Goal: Information Seeking & Learning: Learn about a topic

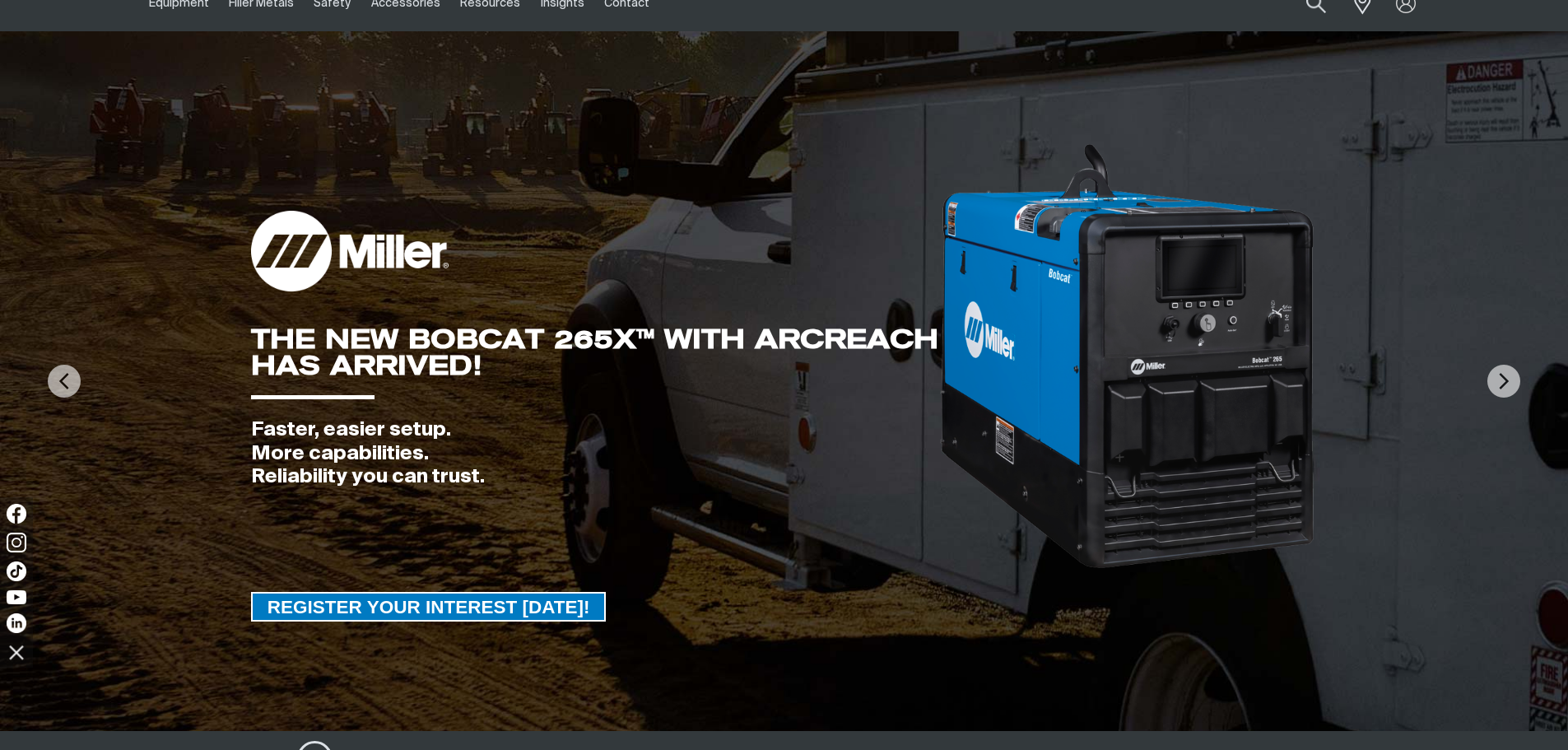
scroll to position [164, 0]
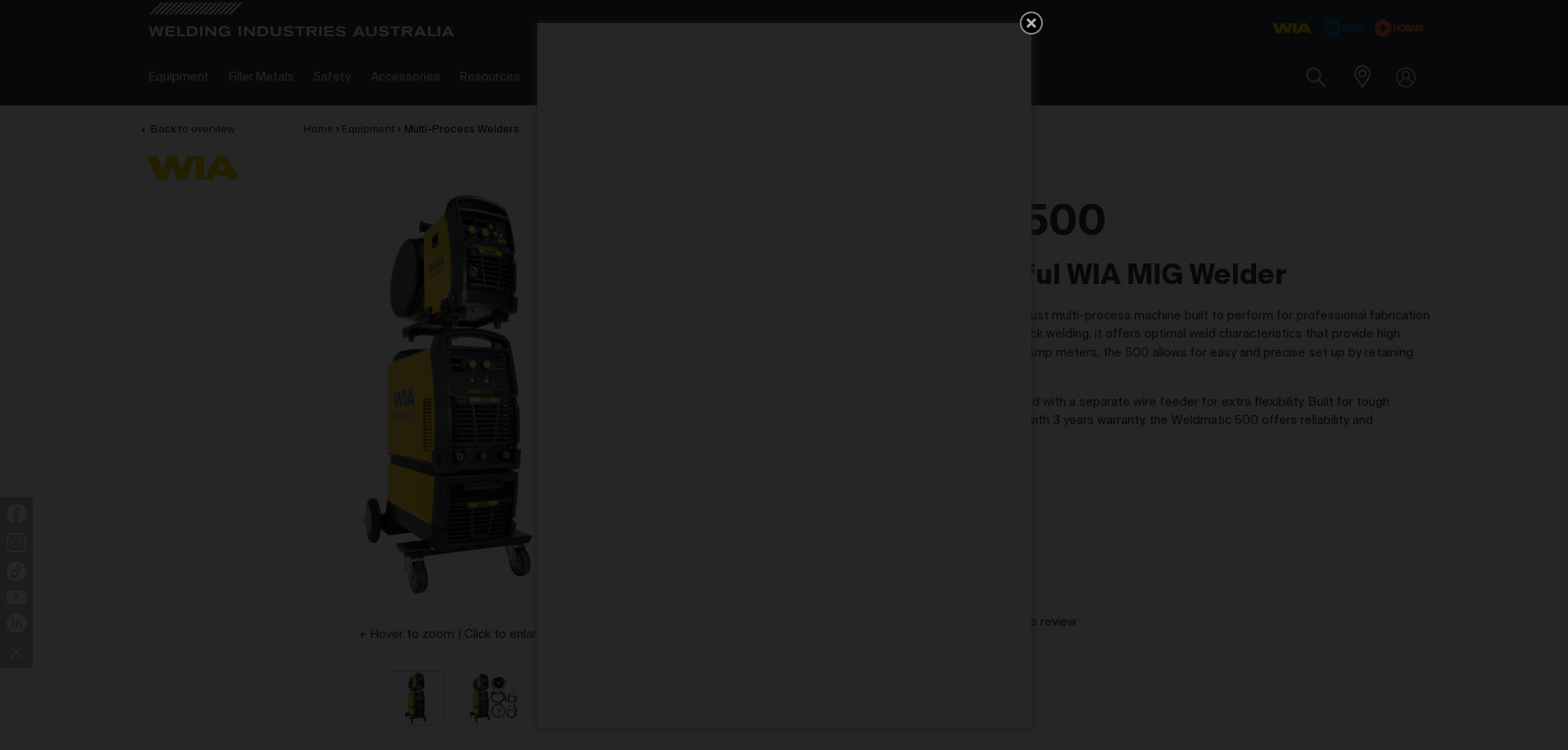
click at [1035, 21] on icon "Get 5 WIA Welding Guides Free!" at bounding box center [1031, 22] width 20 height 20
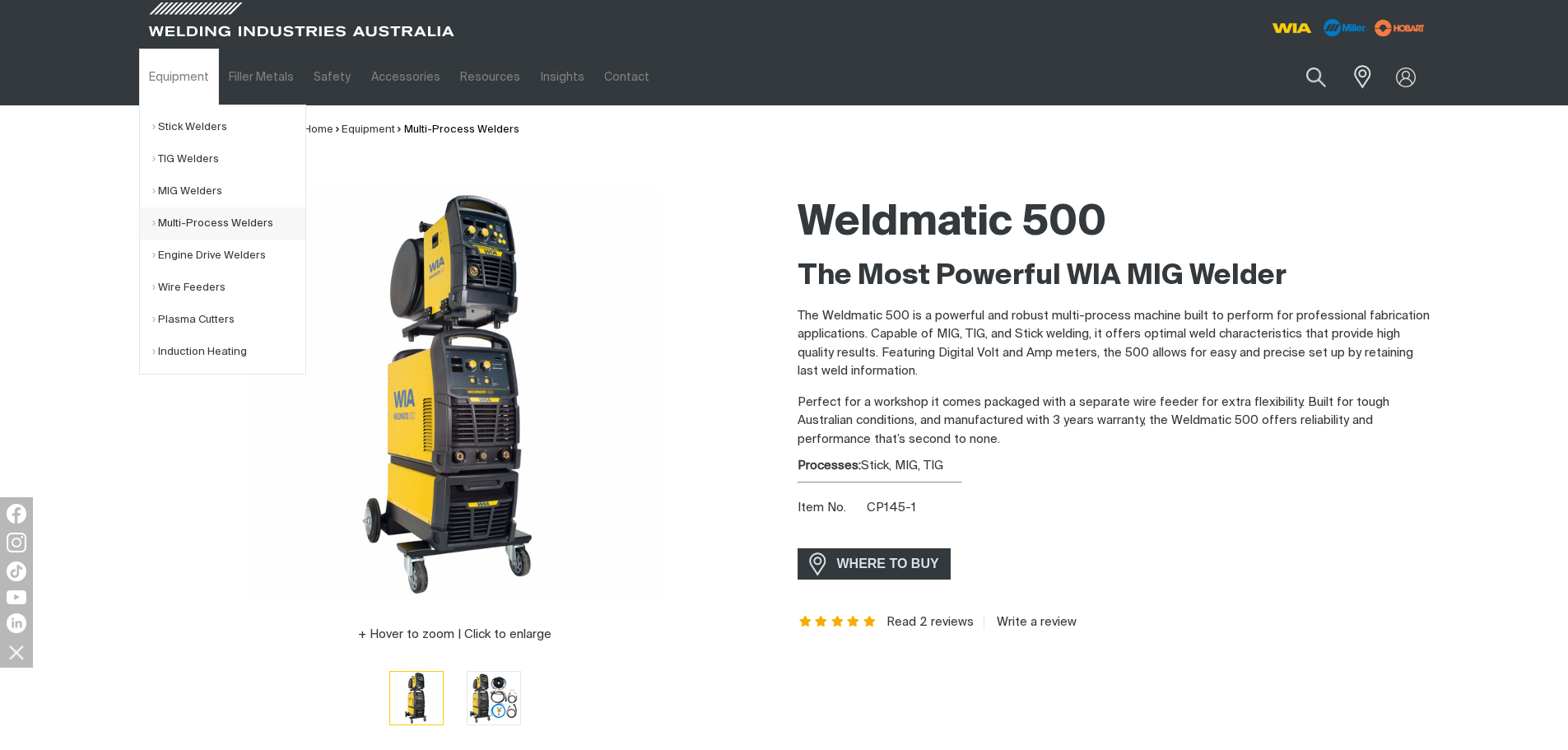
click at [183, 221] on link "Multi-Process Welders" at bounding box center [229, 223] width 153 height 32
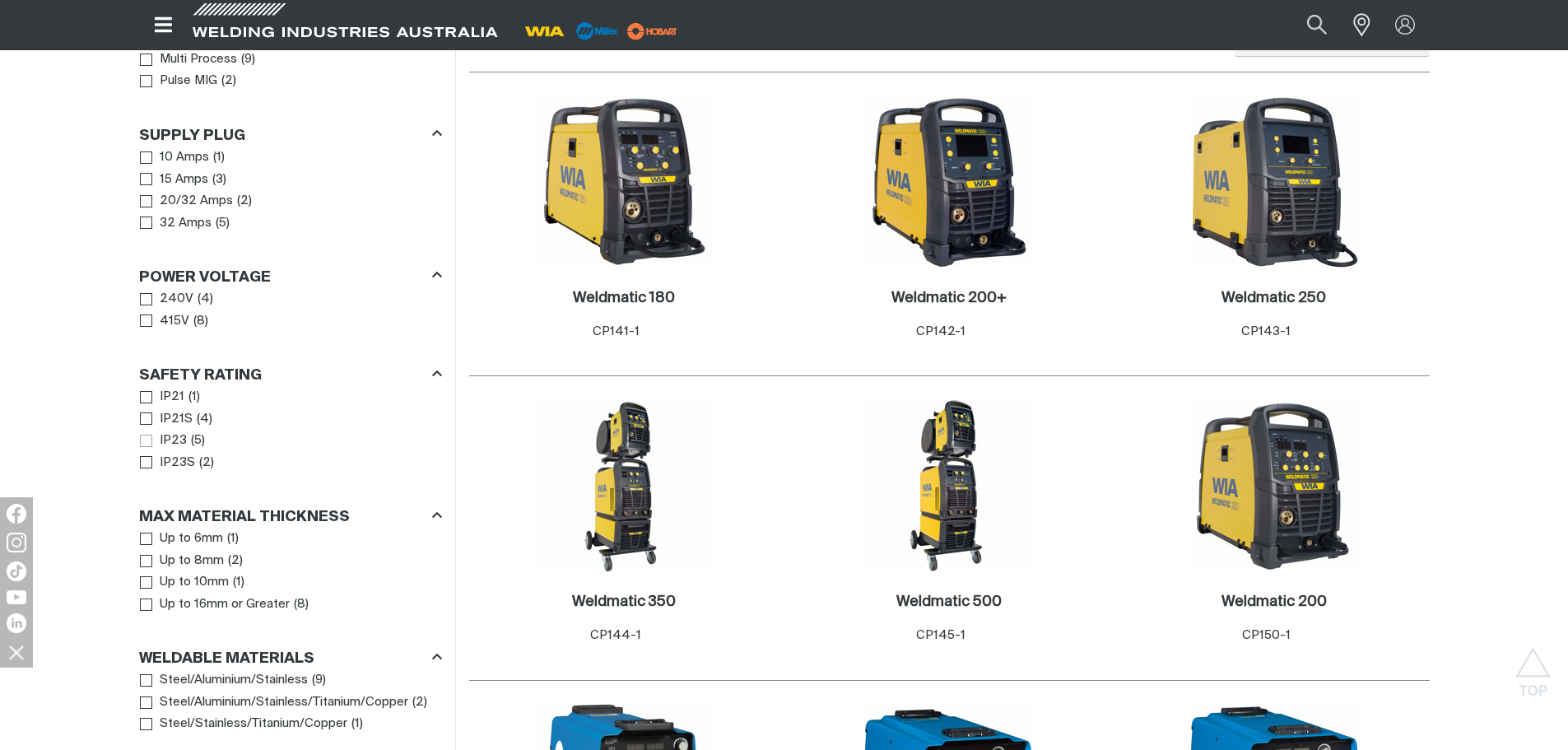
scroll to position [826, 0]
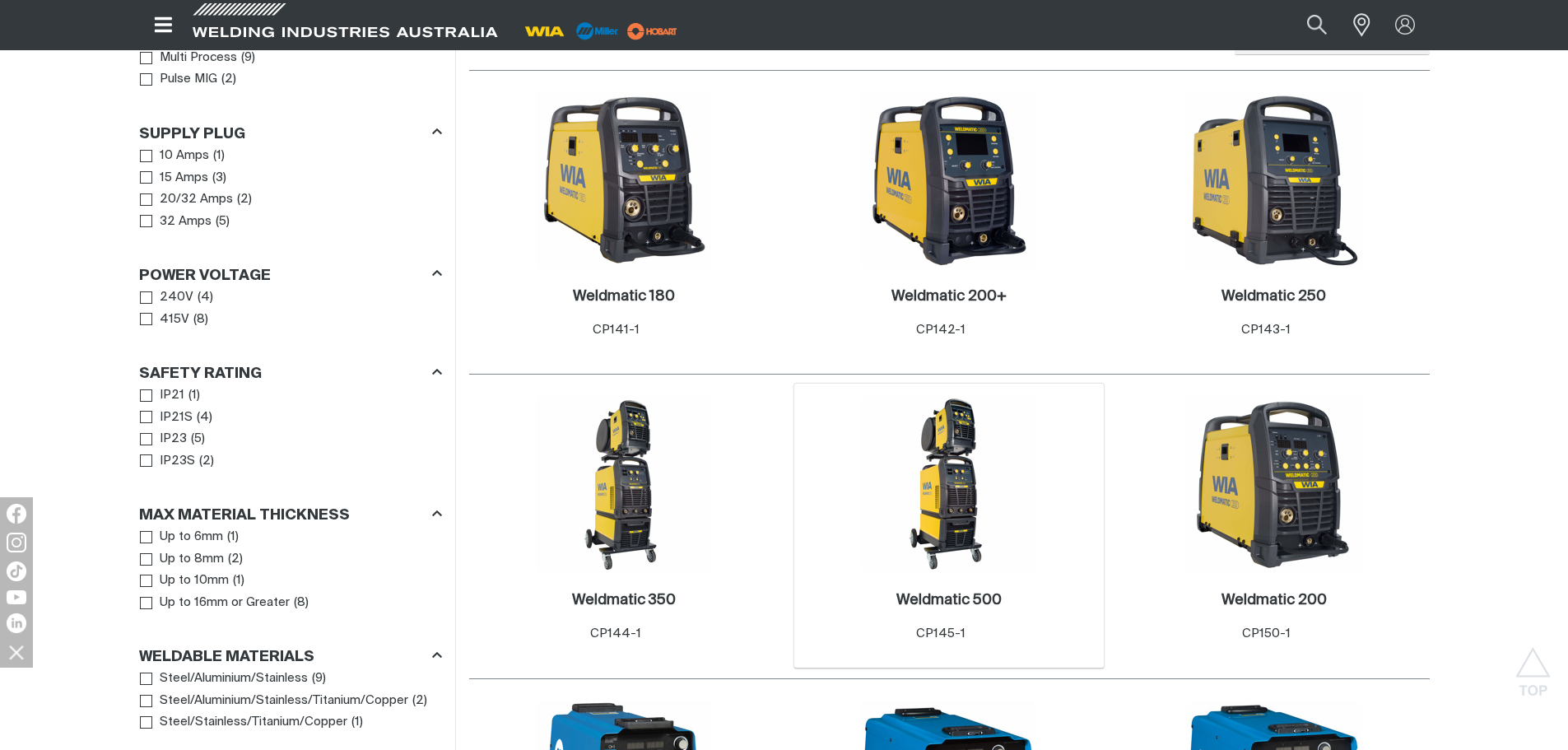
click at [952, 471] on img at bounding box center [949, 484] width 176 height 176
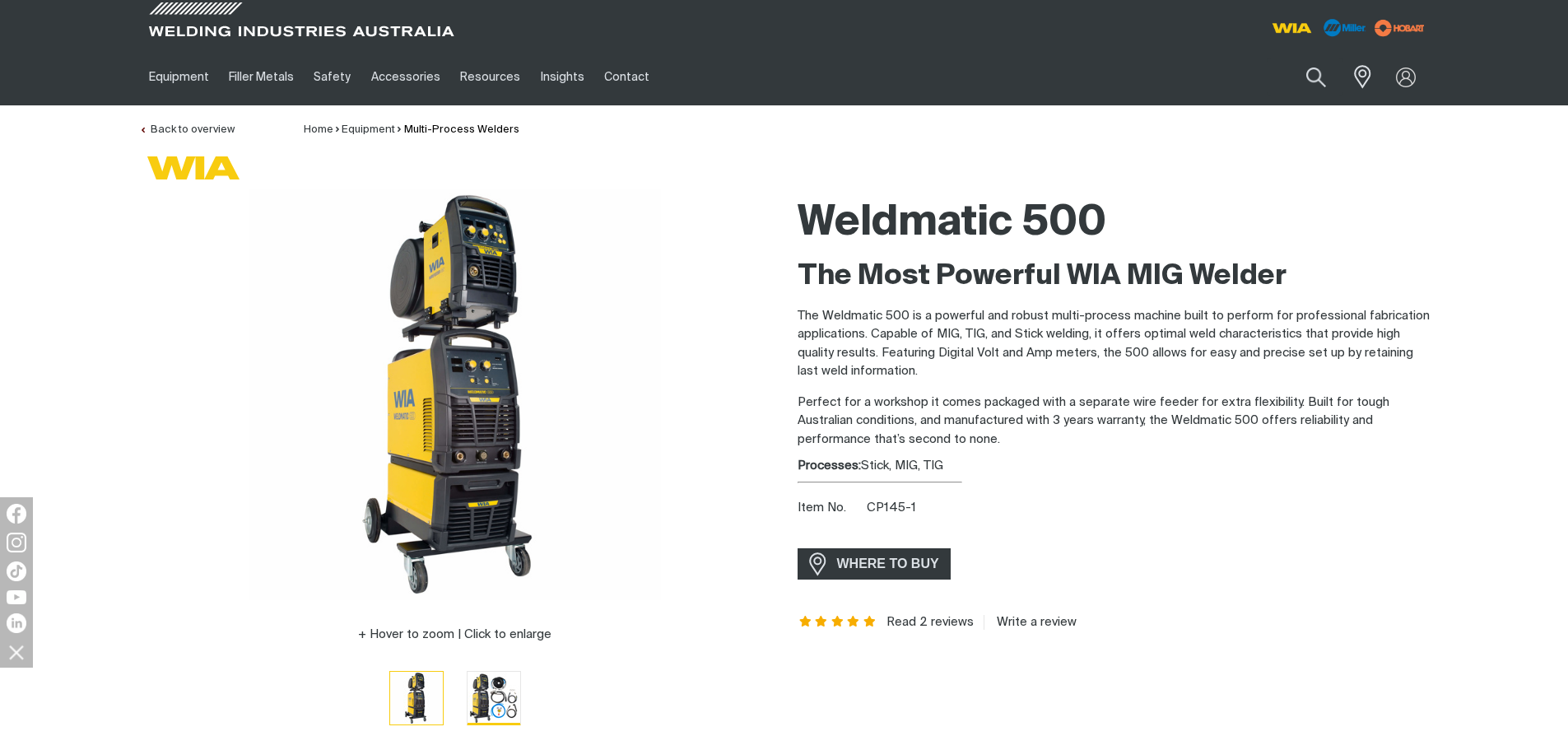
click at [500, 696] on img "Go to slide 2" at bounding box center [494, 698] width 53 height 53
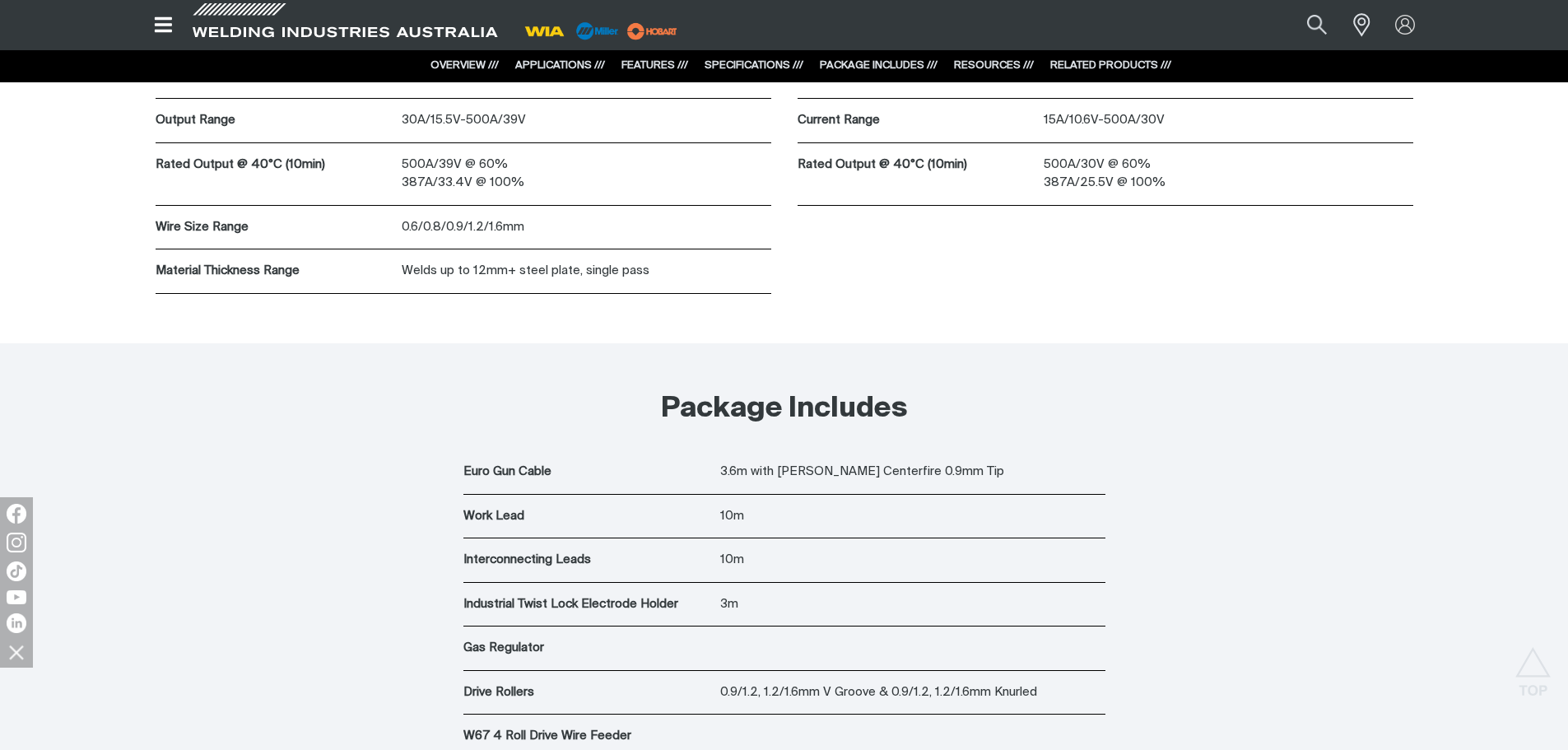
scroll to position [5513, 0]
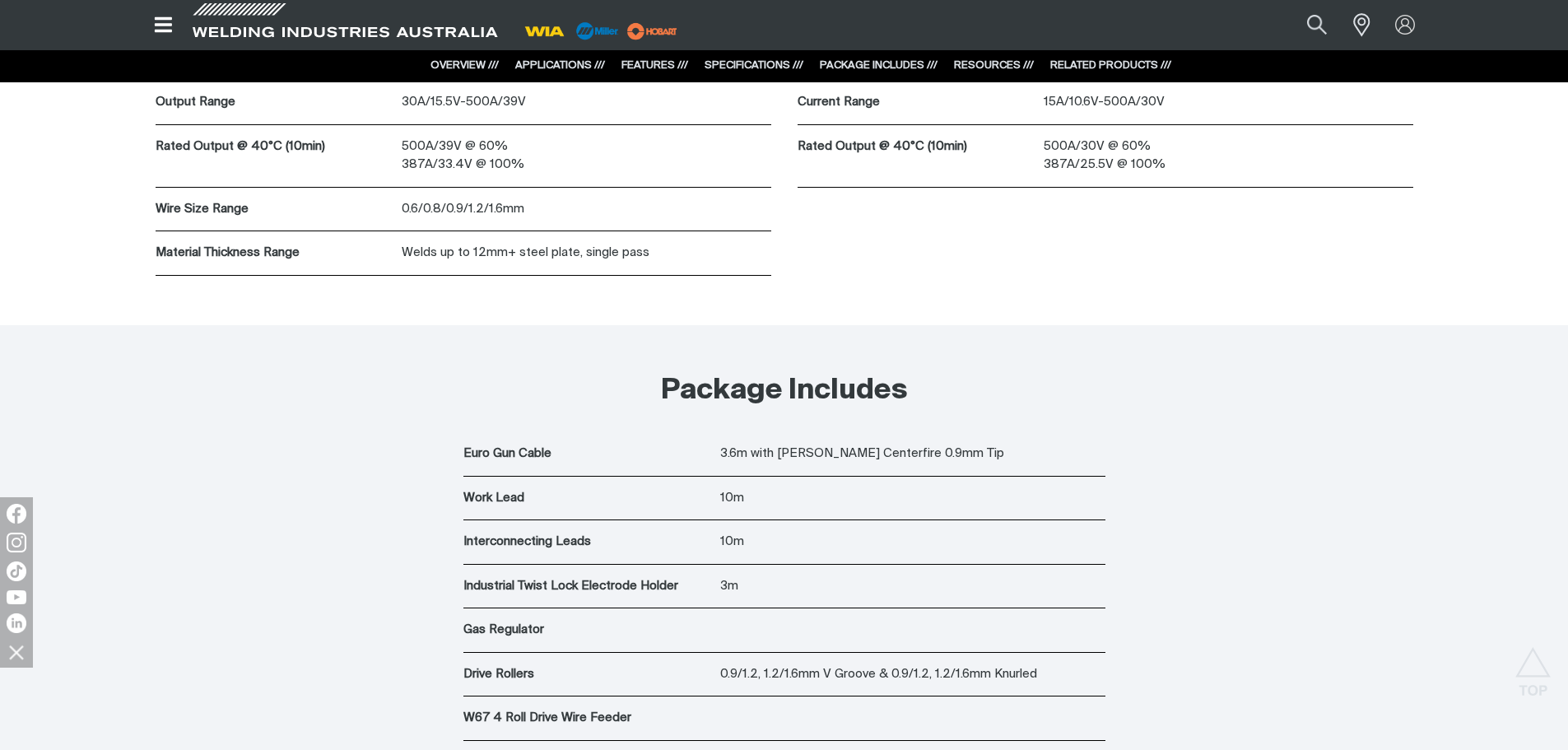
click at [550, 65] on link "APPLICATIONS ///" at bounding box center [560, 65] width 90 height 10
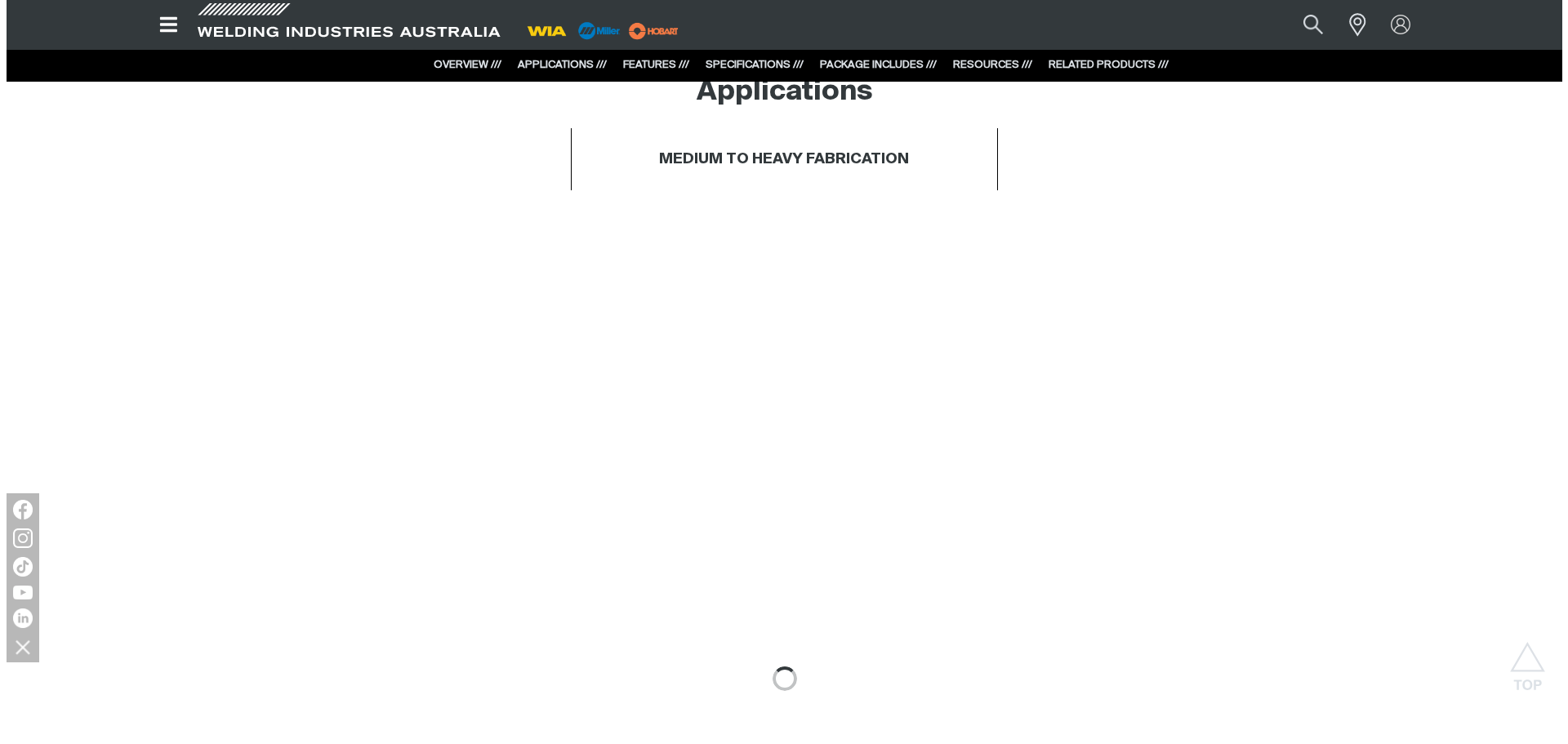
scroll to position [880, 0]
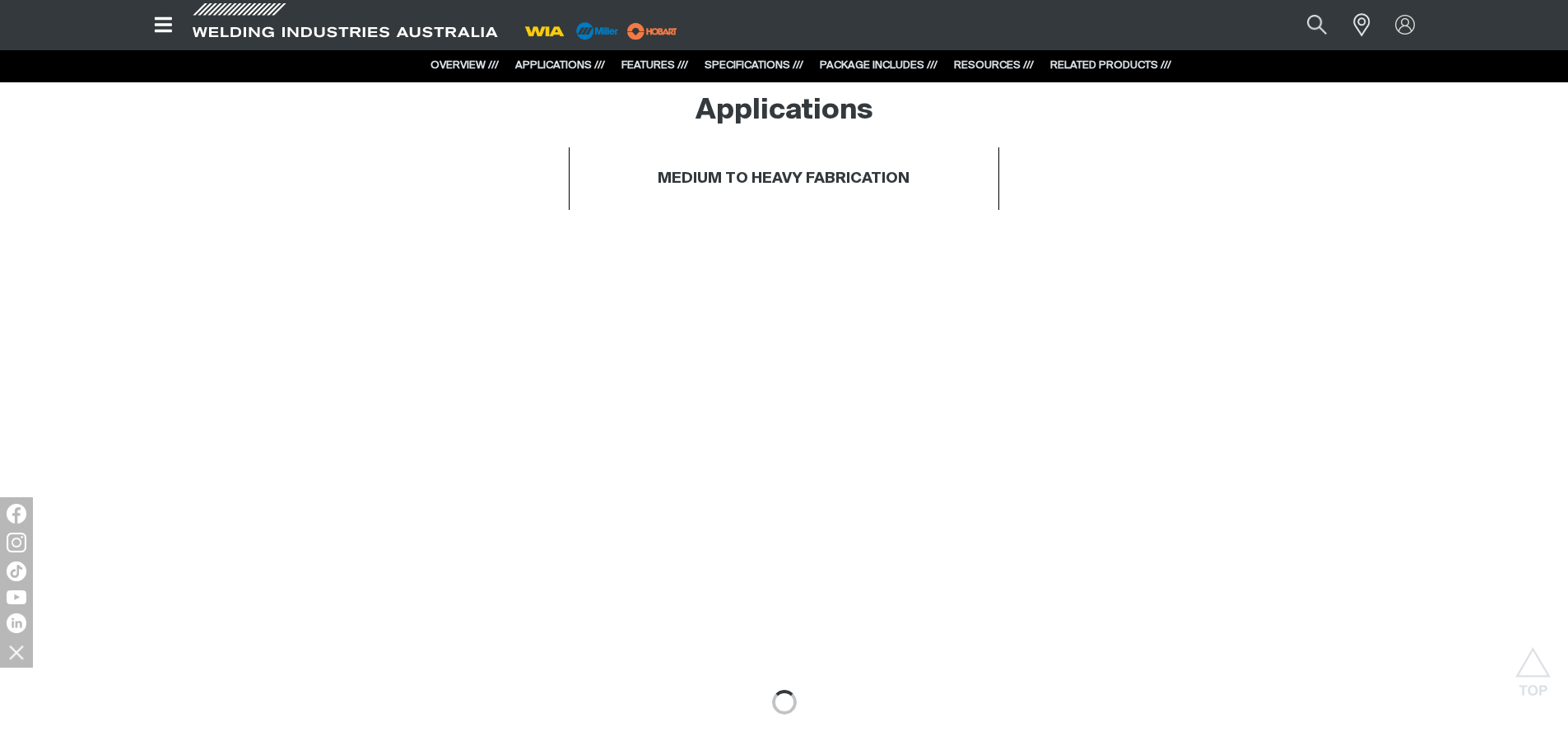
click at [159, 15] on icon "Open top menu" at bounding box center [164, 24] width 24 height 20
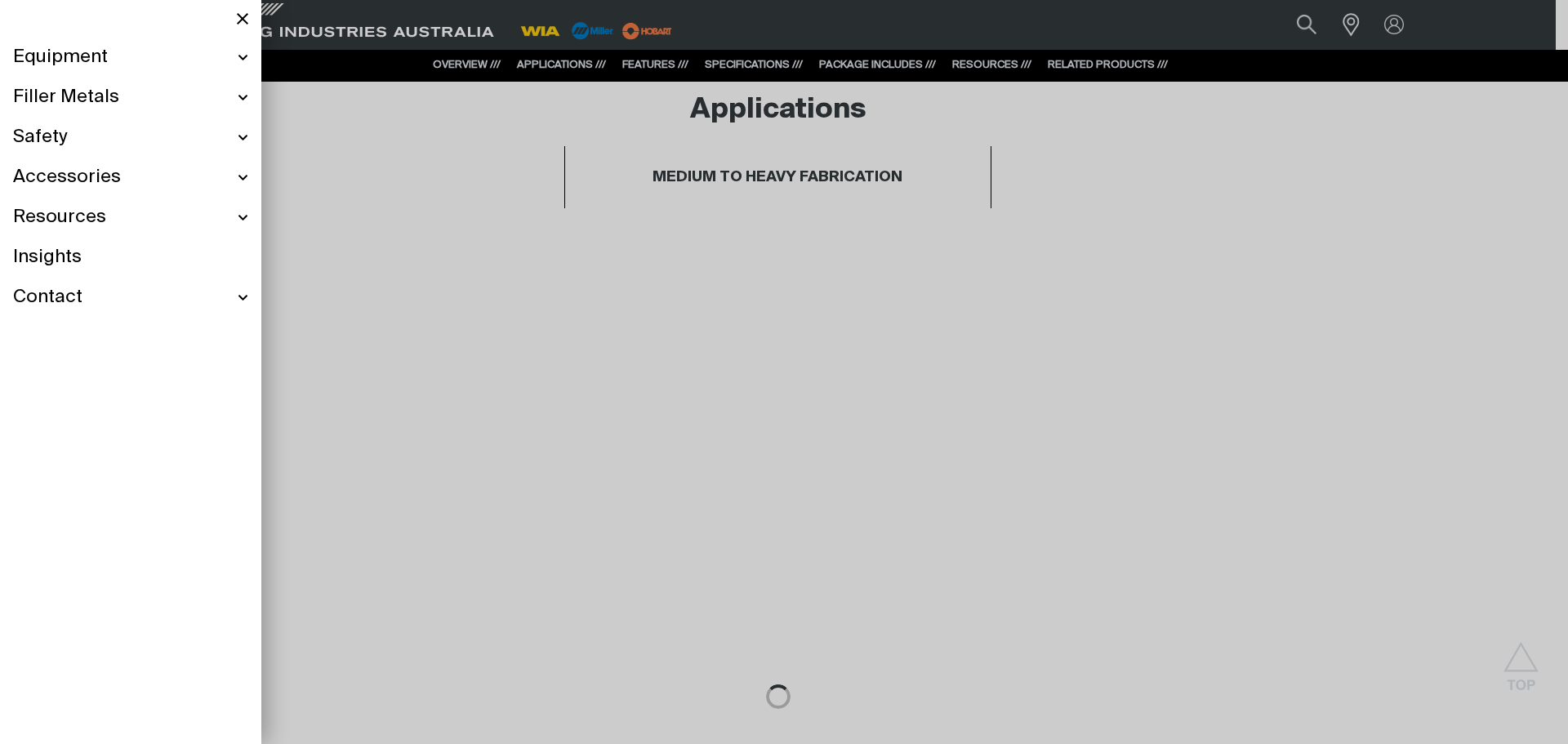
click at [103, 53] on span "Equipment" at bounding box center [59, 58] width 94 height 24
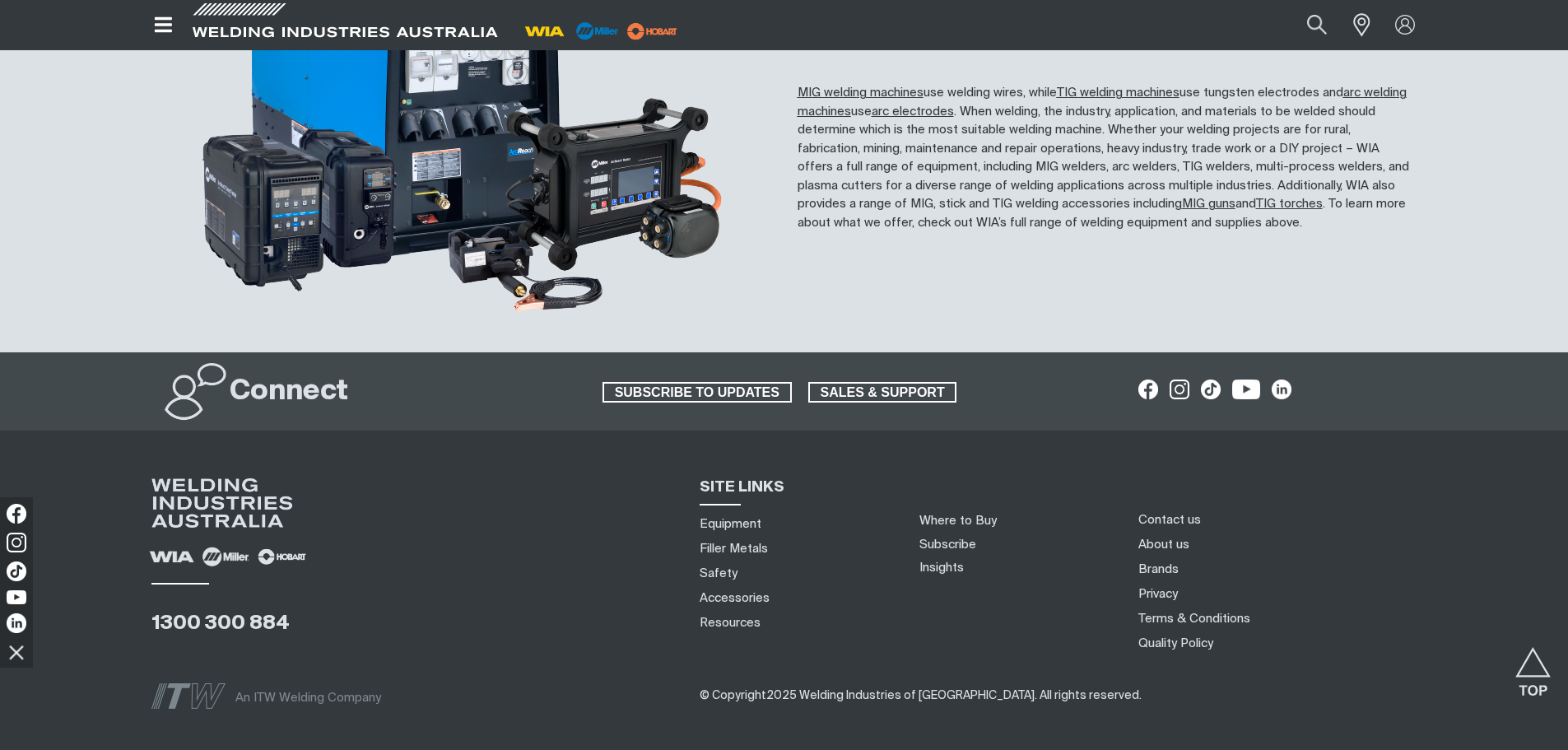
scroll to position [1677, 0]
